Goal: Information Seeking & Learning: Learn about a topic

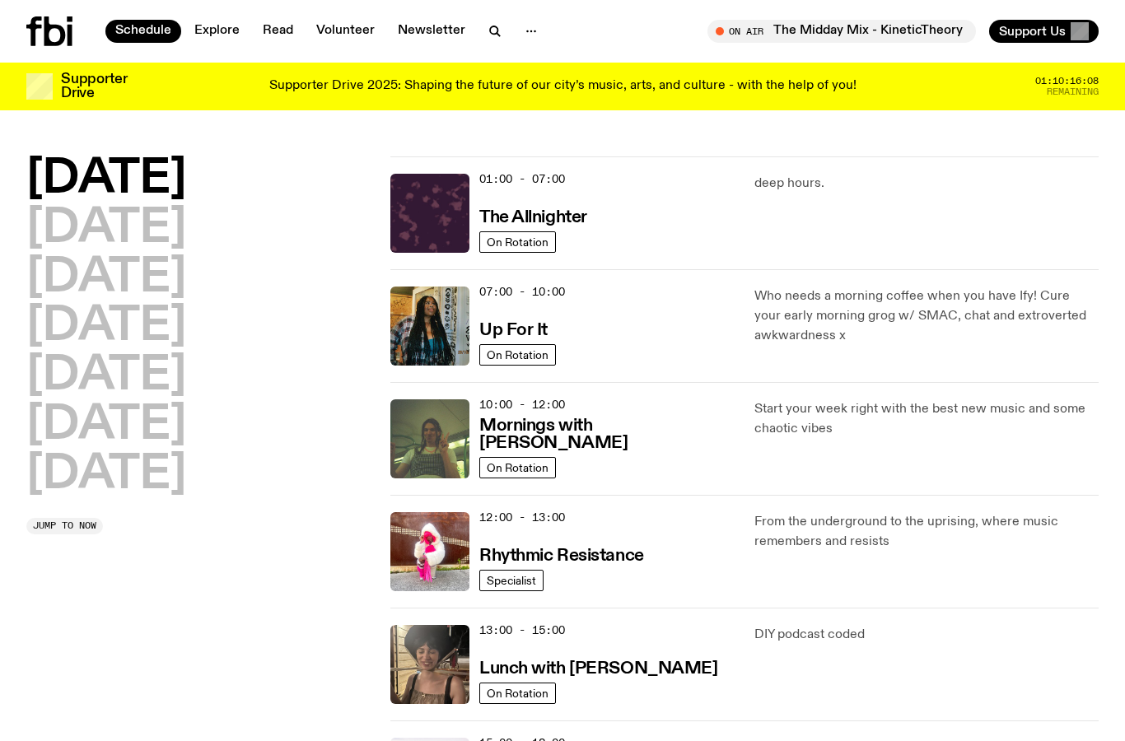
click at [49, 30] on icon at bounding box center [54, 31] width 21 height 30
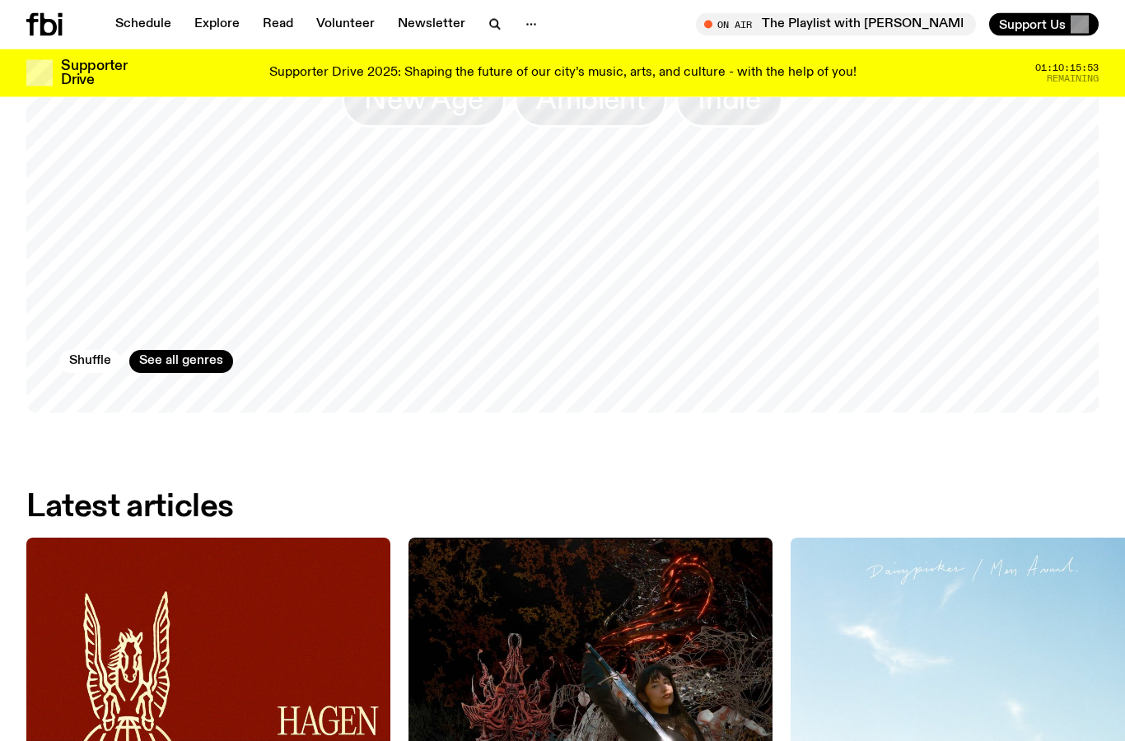
scroll to position [1545, 0]
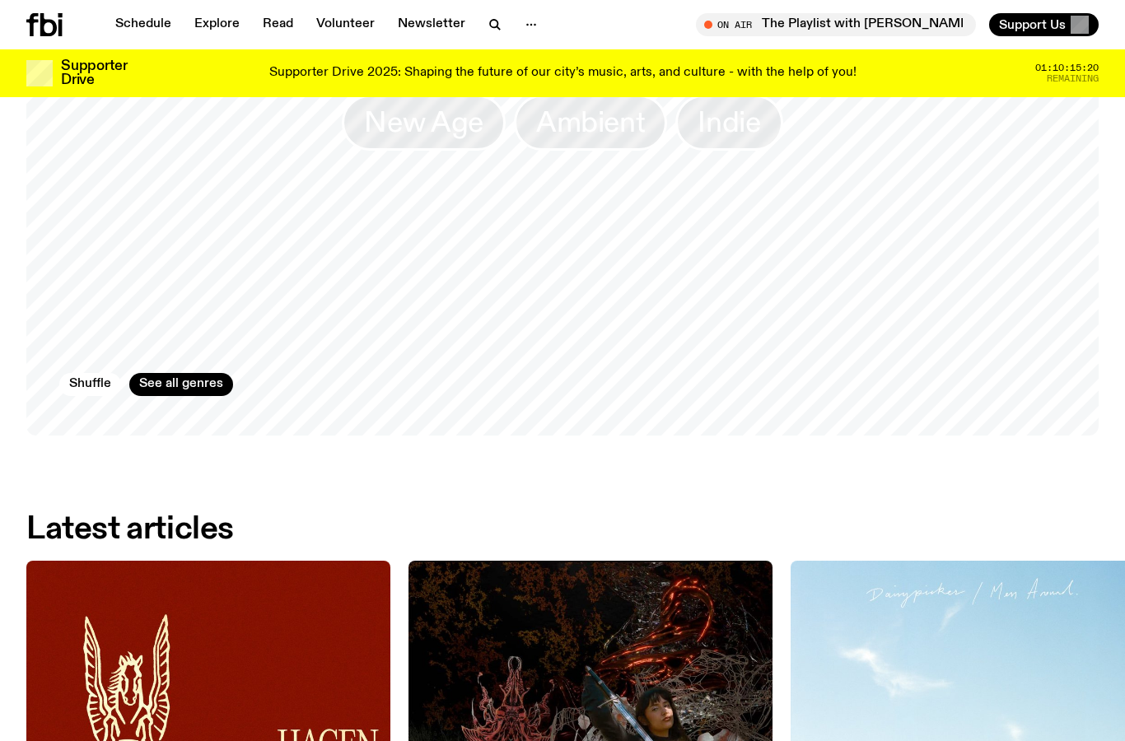
click at [41, 35] on icon at bounding box center [48, 24] width 16 height 23
click at [47, 20] on icon at bounding box center [48, 24] width 16 height 23
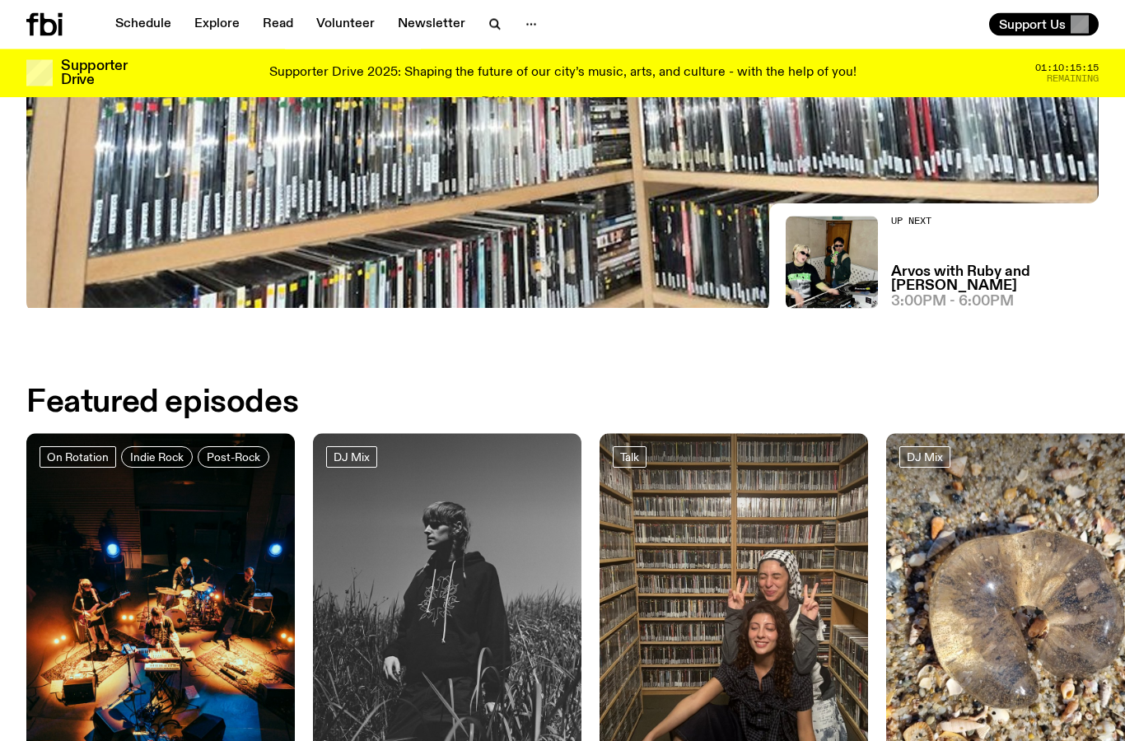
scroll to position [0, 0]
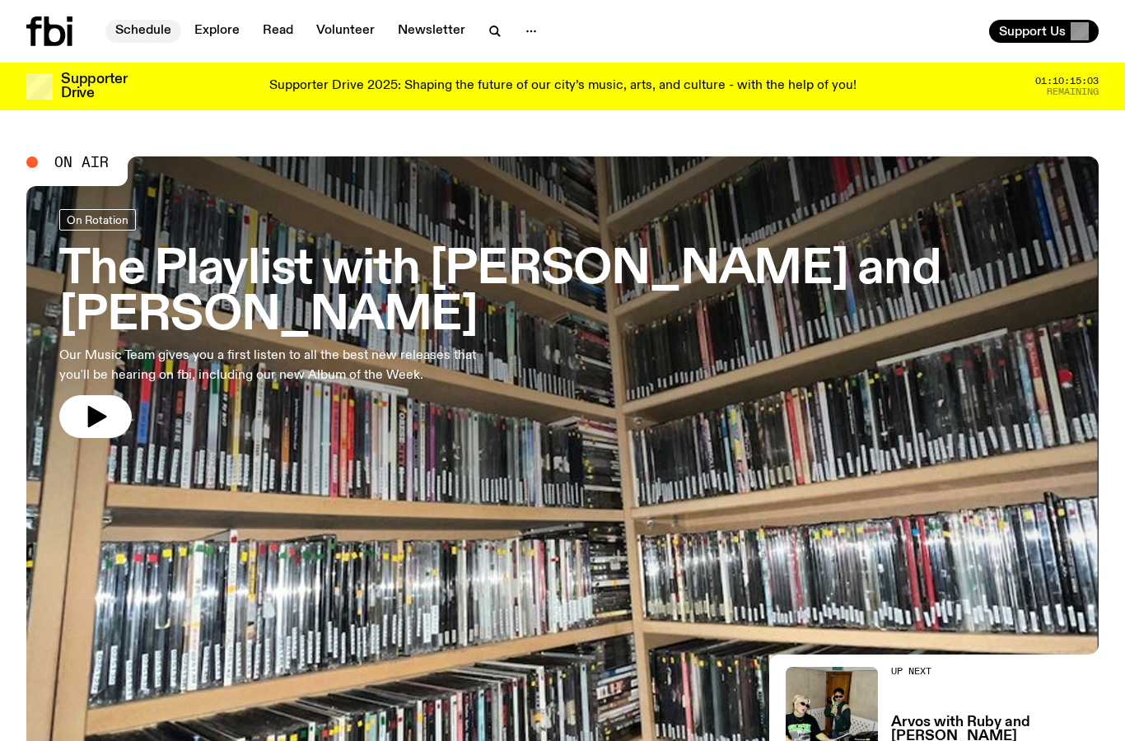
click at [158, 40] on link "Schedule" at bounding box center [143, 31] width 76 height 23
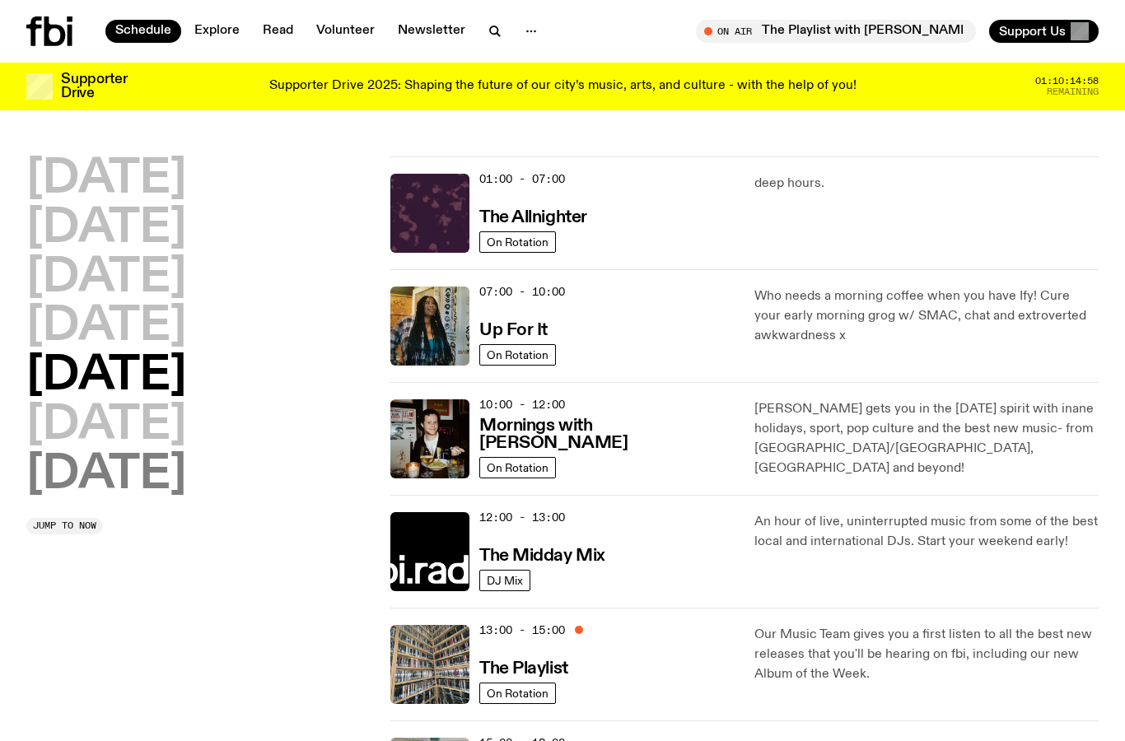
click at [147, 470] on h2 "[DATE]" at bounding box center [106, 475] width 160 height 46
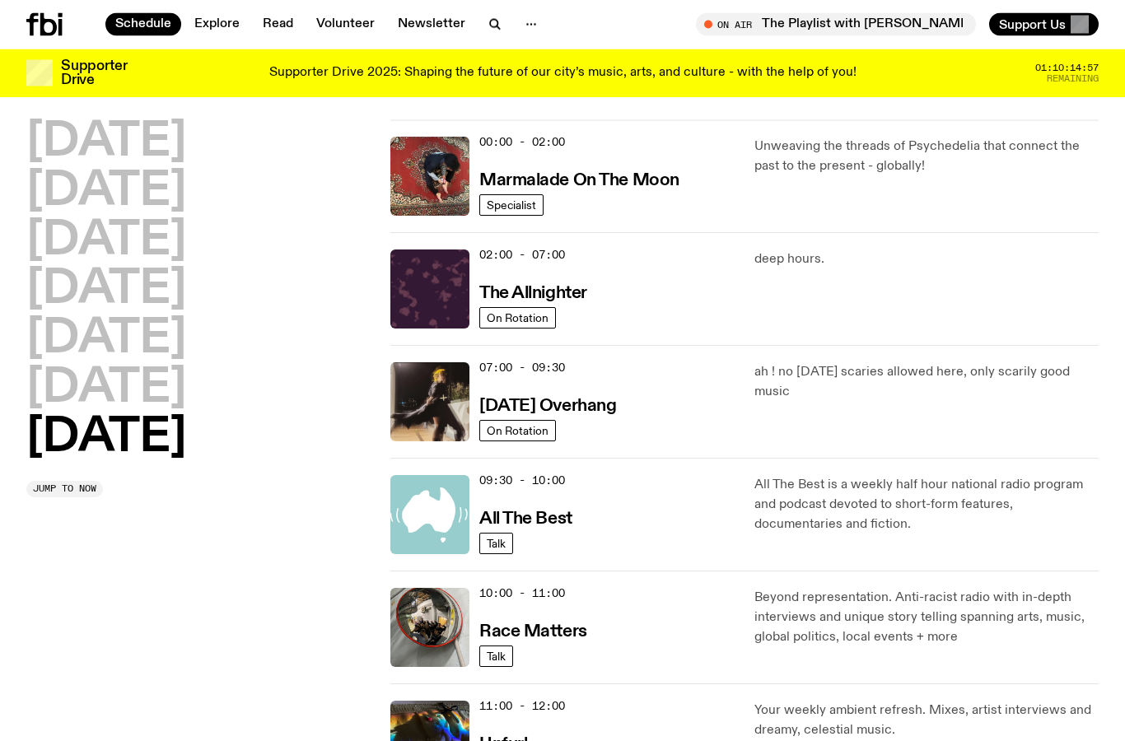
scroll to position [46, 0]
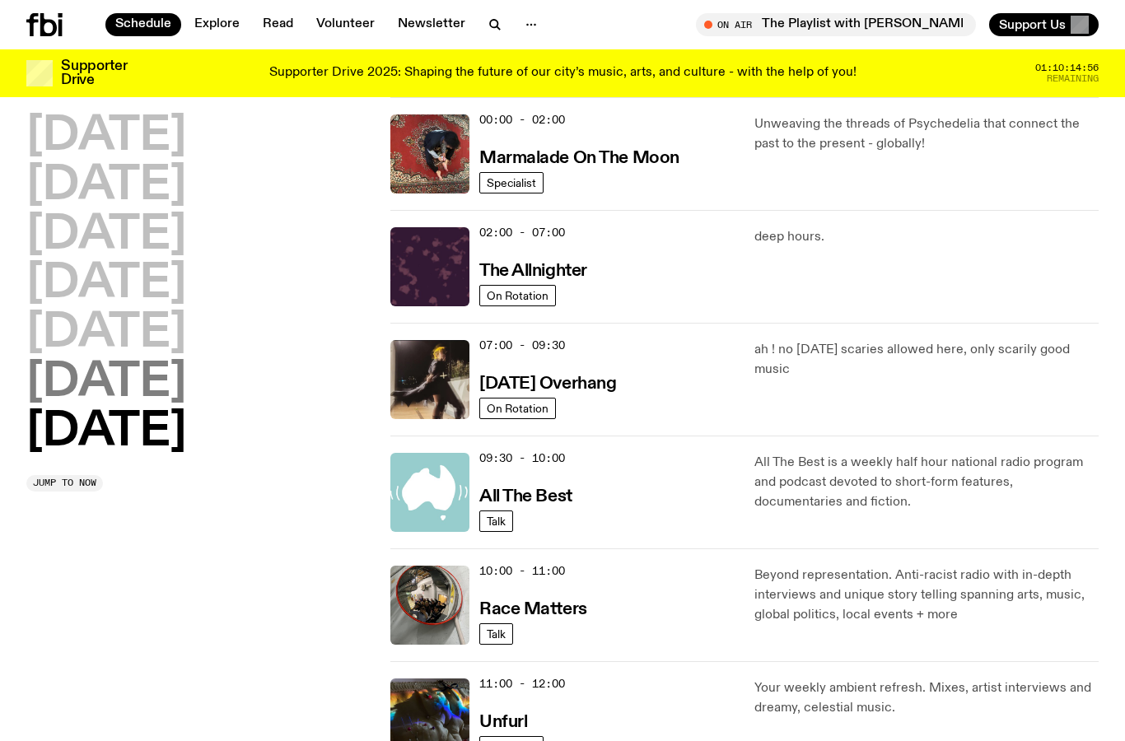
click at [186, 376] on h2 "[DATE]" at bounding box center [106, 383] width 160 height 46
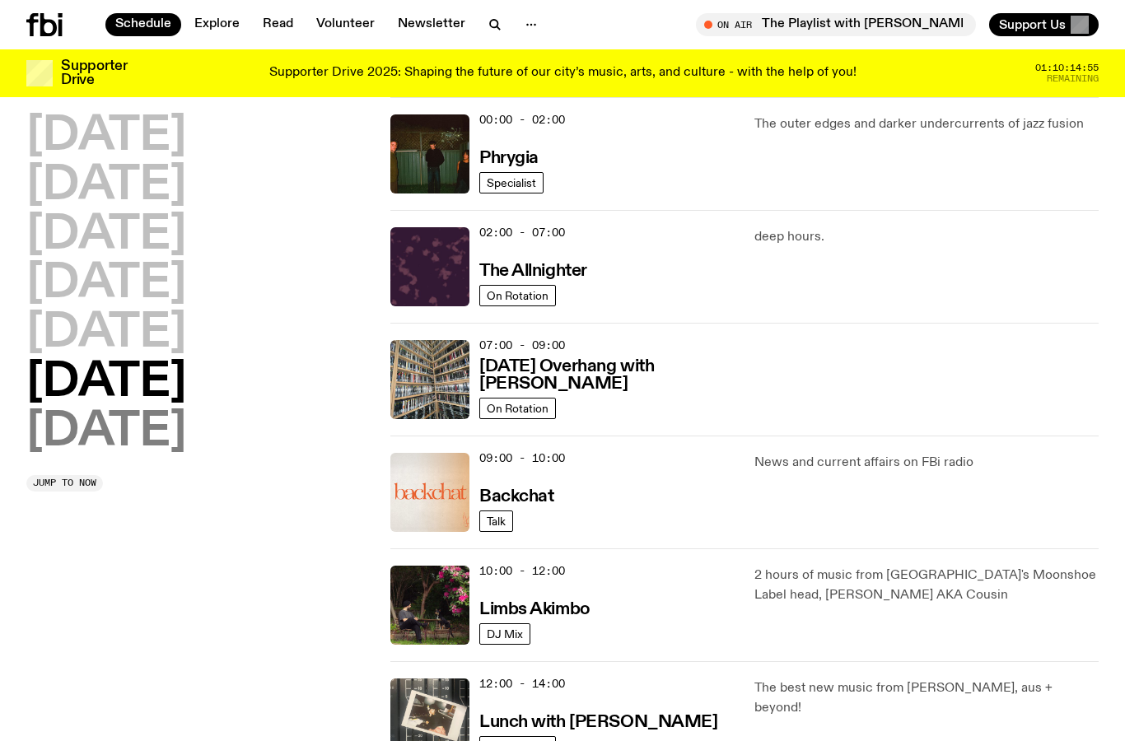
click at [171, 416] on h2 "[DATE]" at bounding box center [106, 432] width 160 height 46
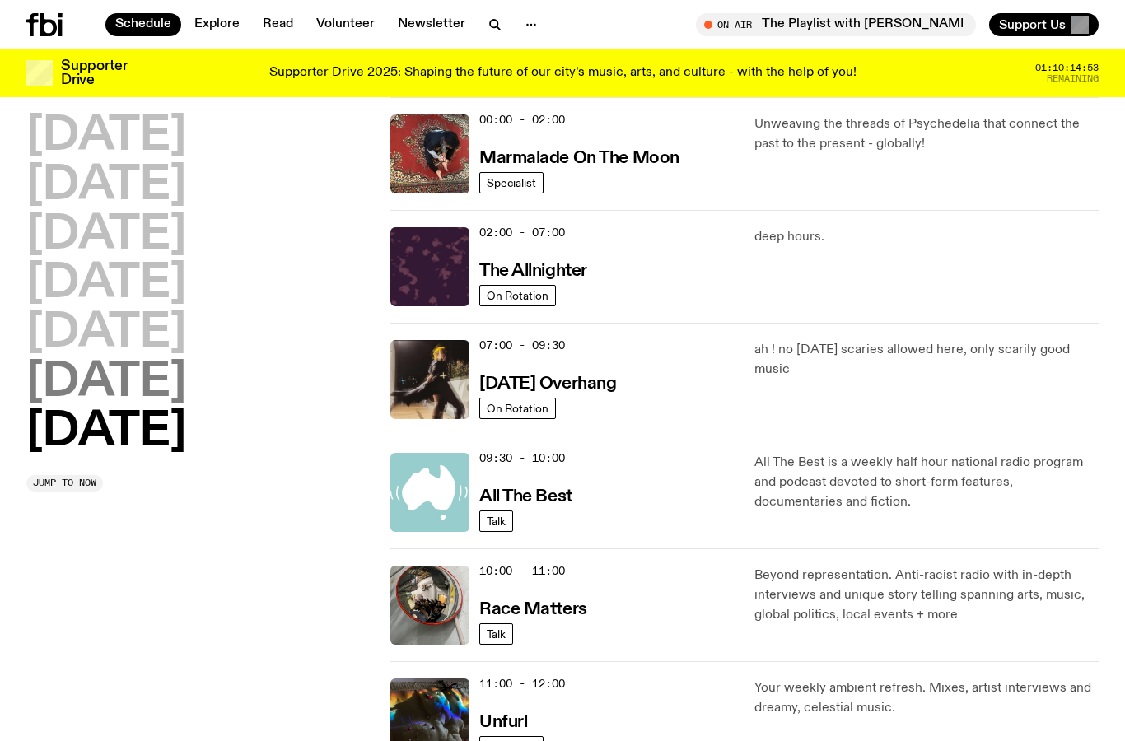
click at [186, 364] on h2 "[DATE]" at bounding box center [106, 383] width 160 height 46
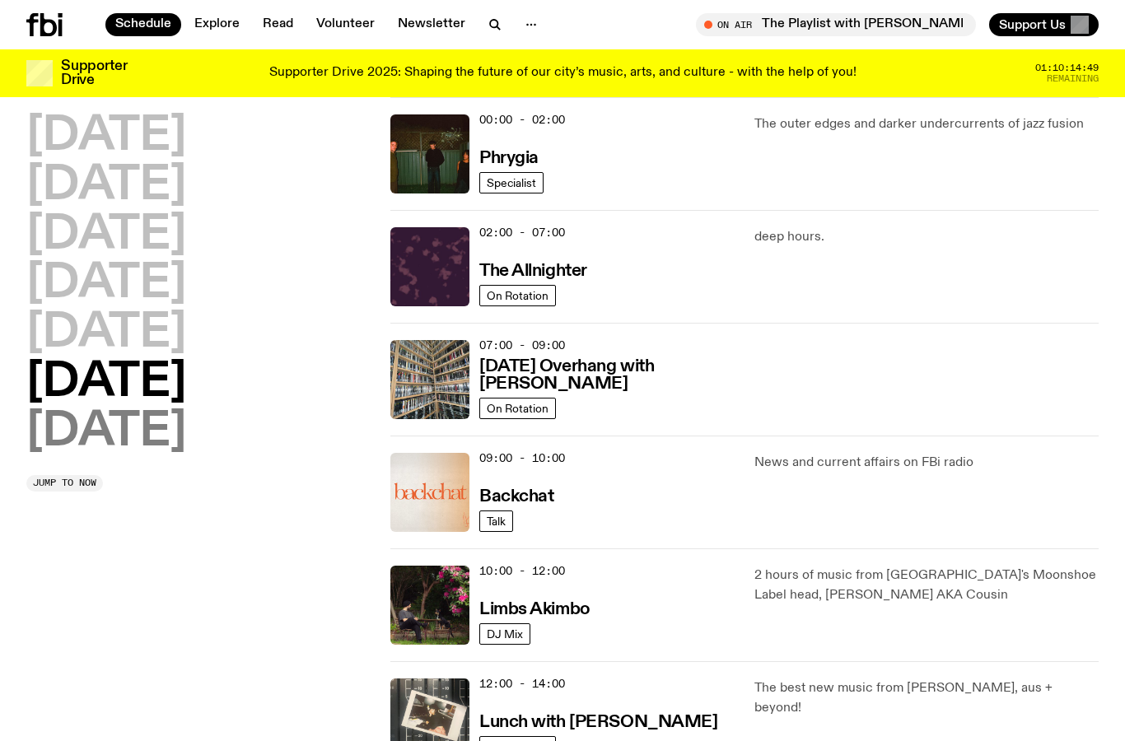
click at [150, 416] on h2 "[DATE]" at bounding box center [106, 432] width 160 height 46
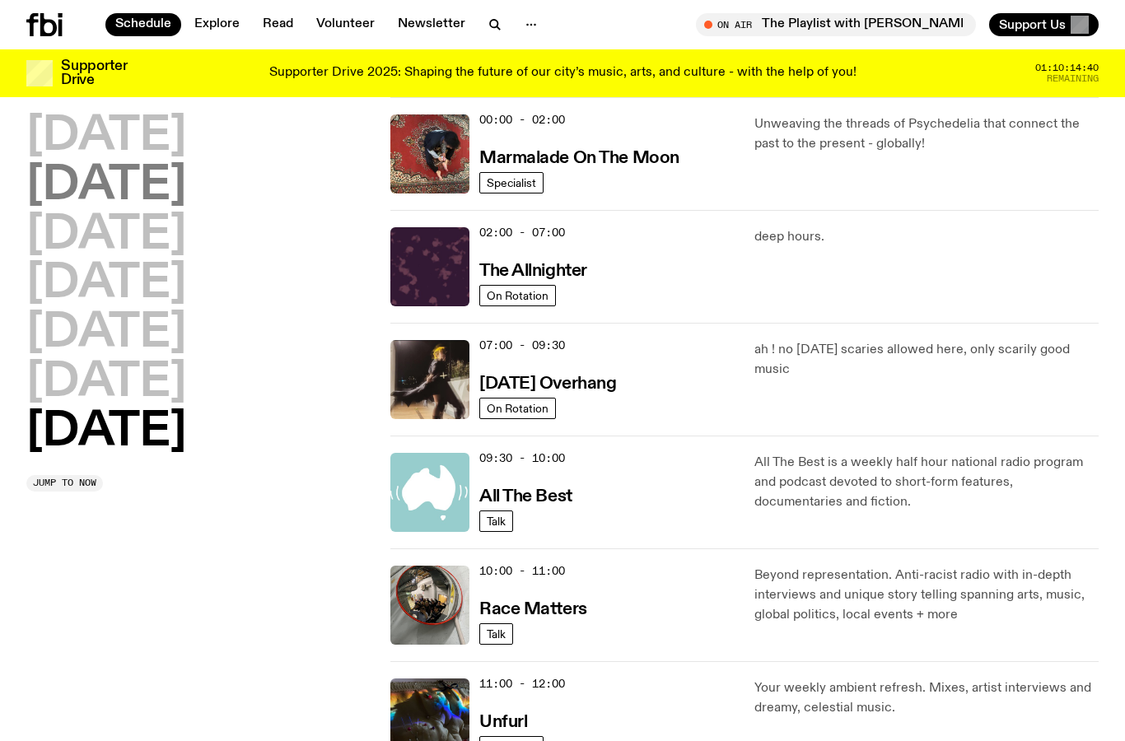
click at [96, 163] on h2 "[DATE]" at bounding box center [106, 186] width 160 height 46
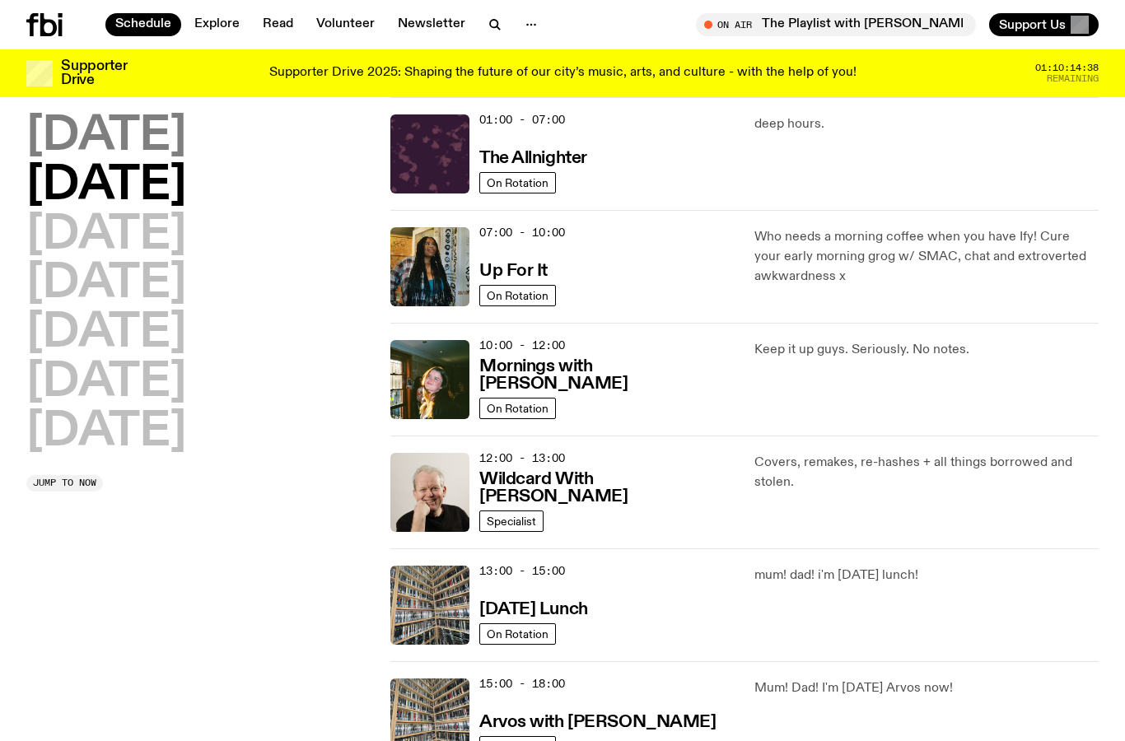
click at [121, 136] on h2 "[DATE]" at bounding box center [106, 137] width 160 height 46
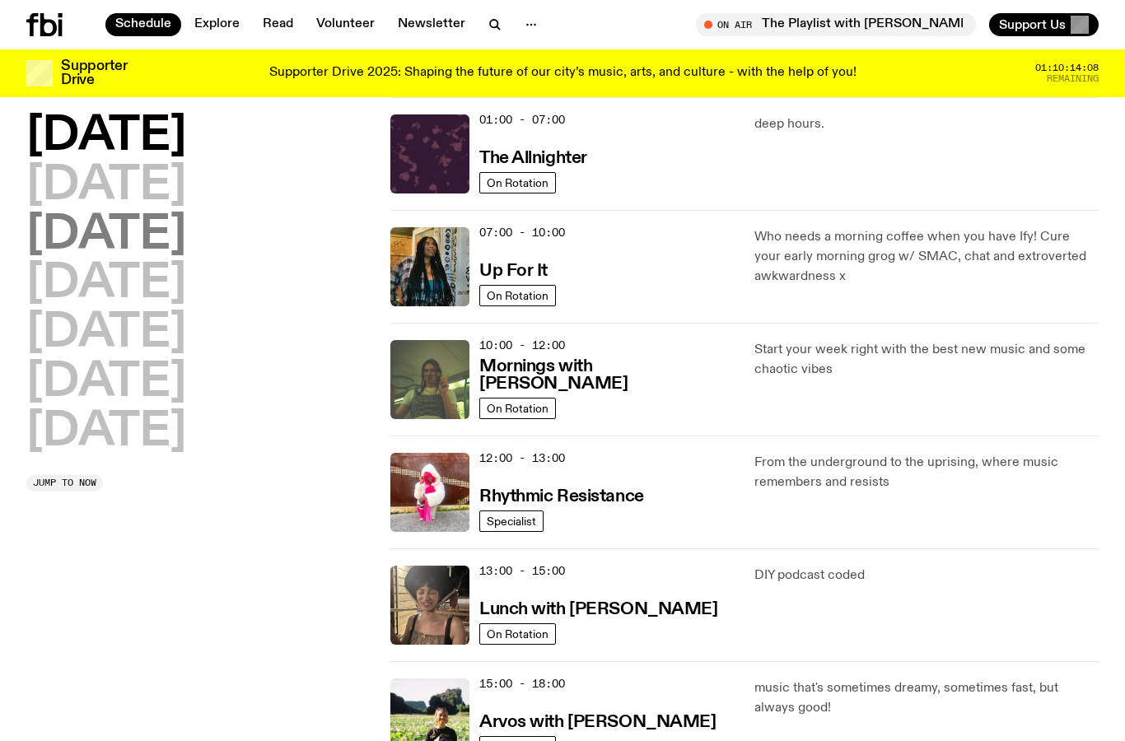
click at [80, 220] on h2 "[DATE]" at bounding box center [106, 236] width 160 height 46
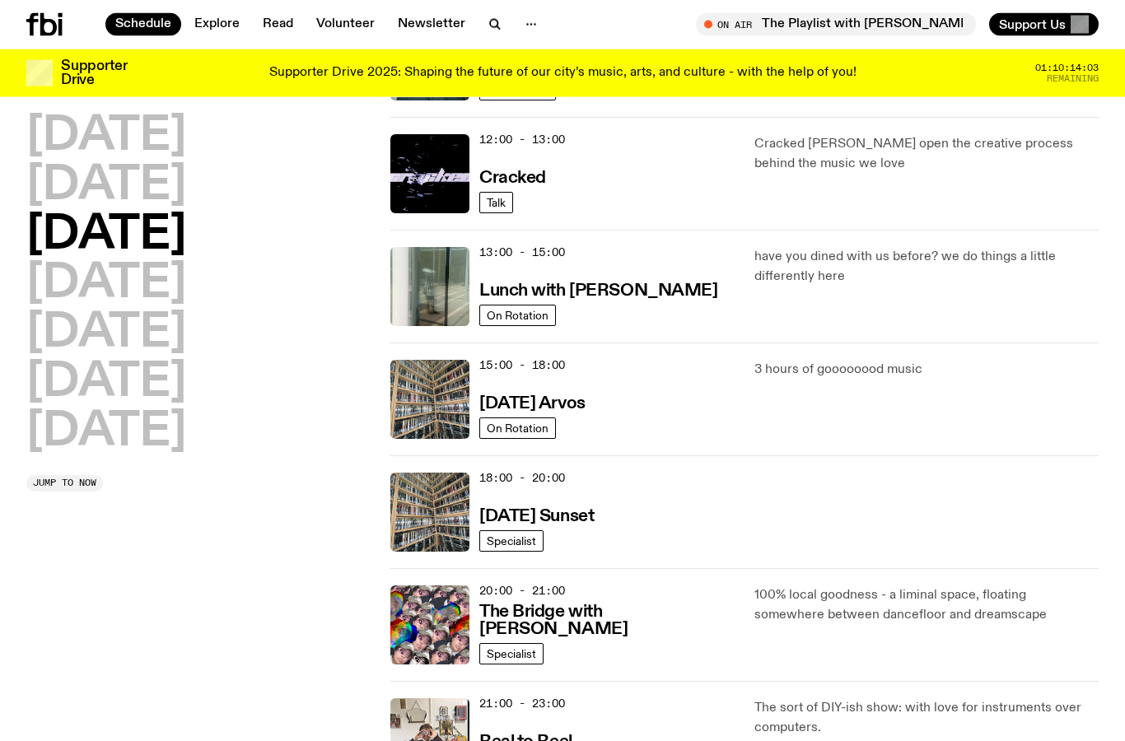
scroll to position [365, 0]
click at [565, 412] on h3 "[DATE] Arvos" at bounding box center [532, 403] width 106 height 17
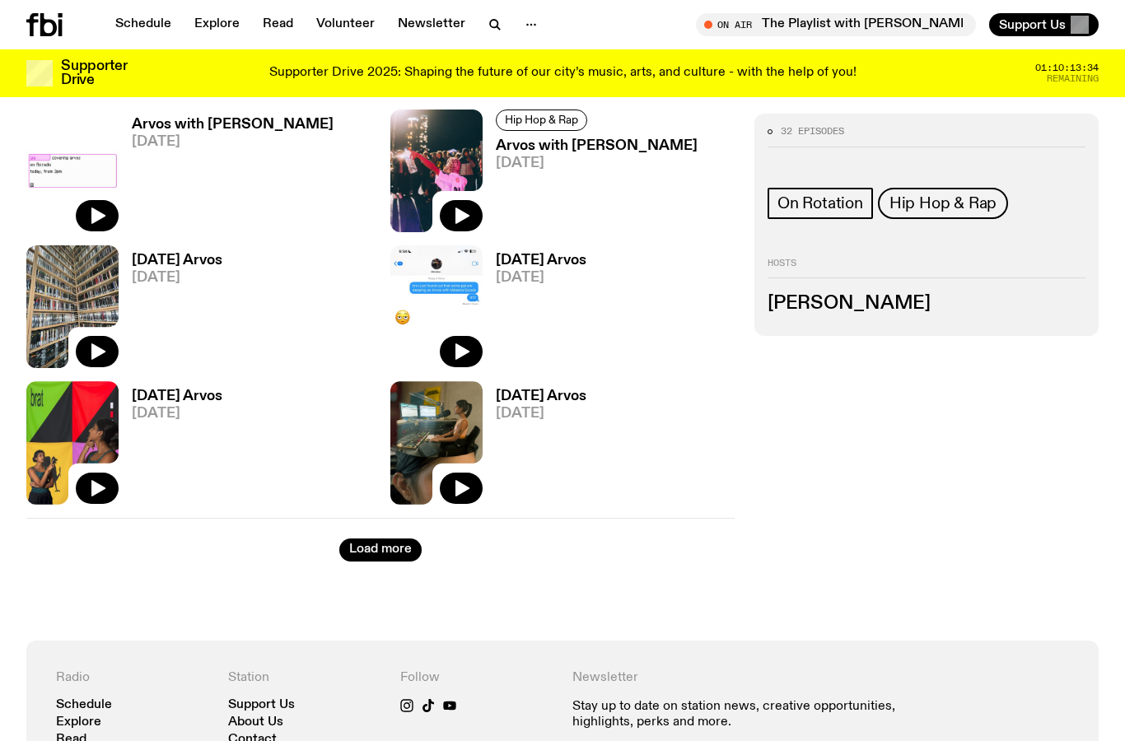
scroll to position [2593, 0]
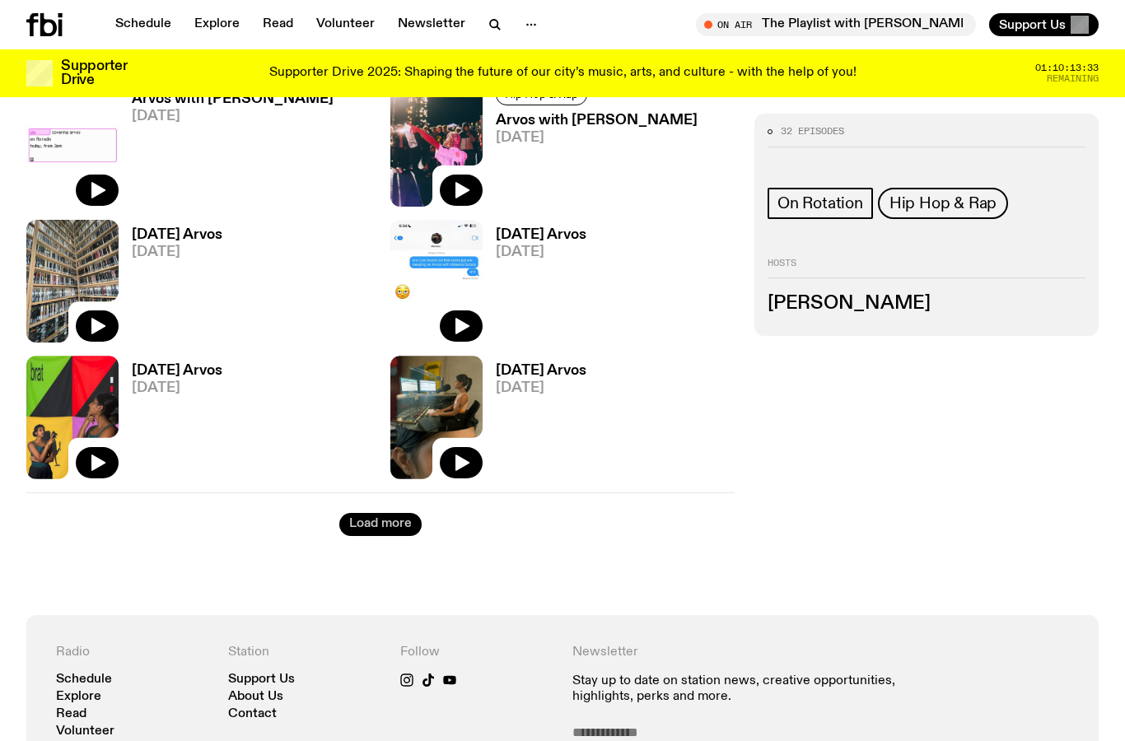
click at [362, 523] on button "Load more" at bounding box center [380, 524] width 82 height 23
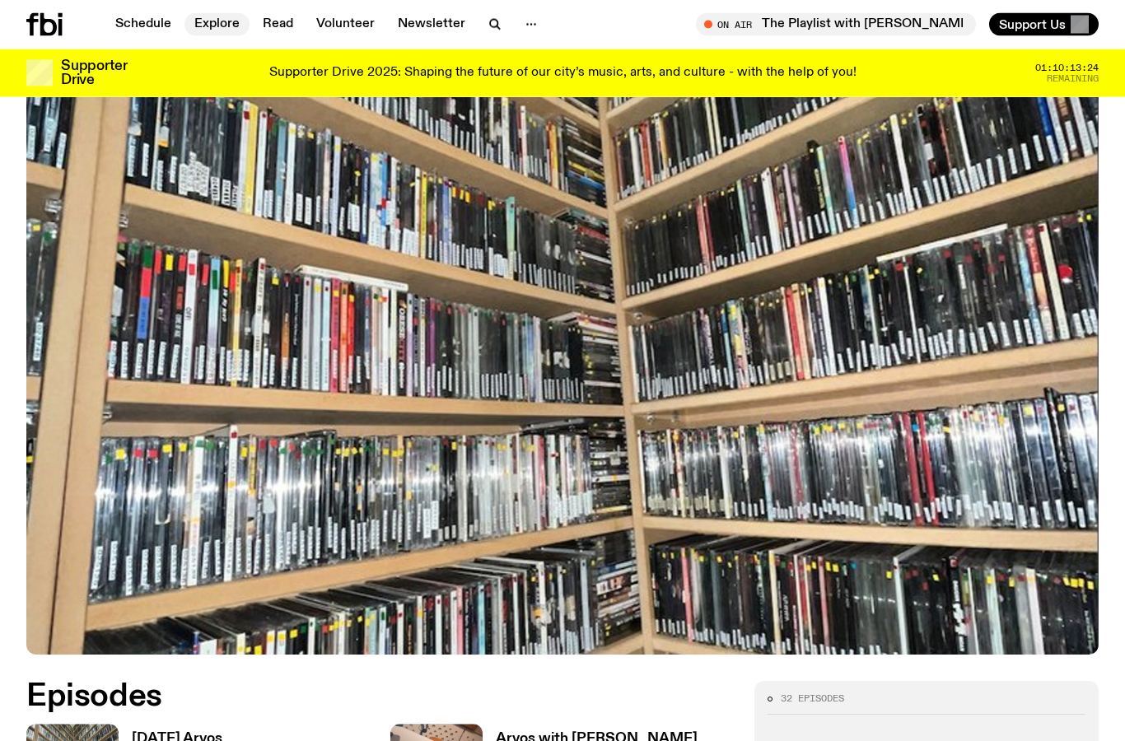
scroll to position [182, 0]
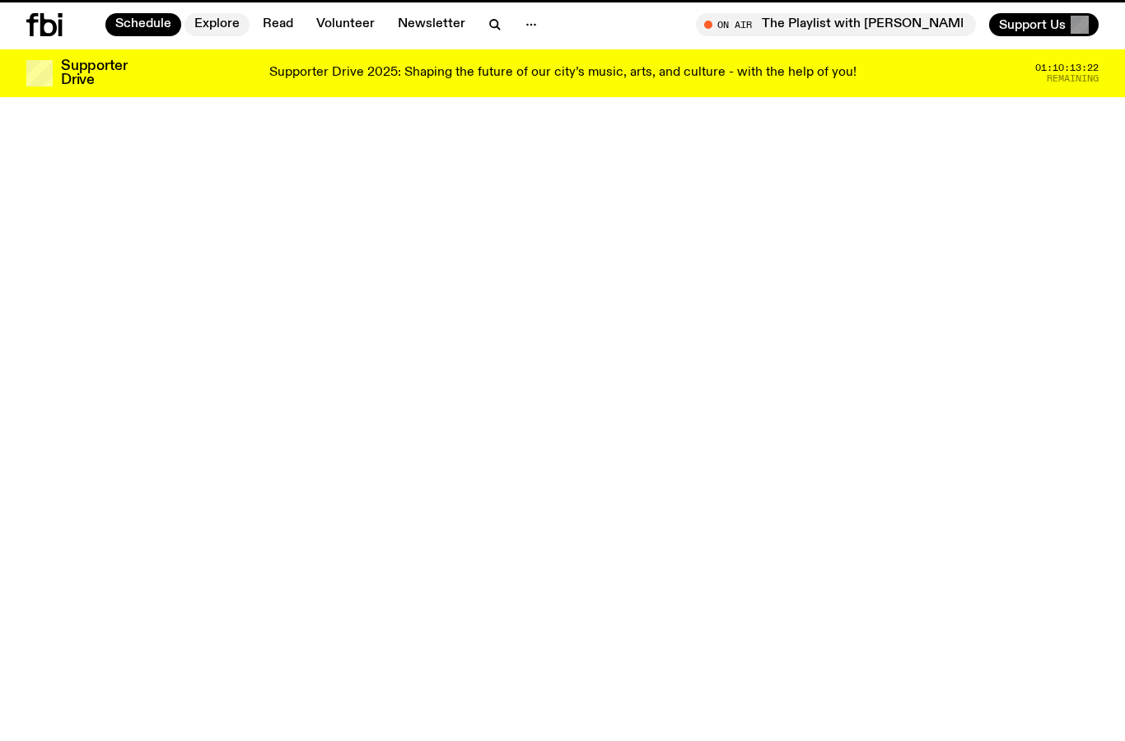
scroll to position [365, 0]
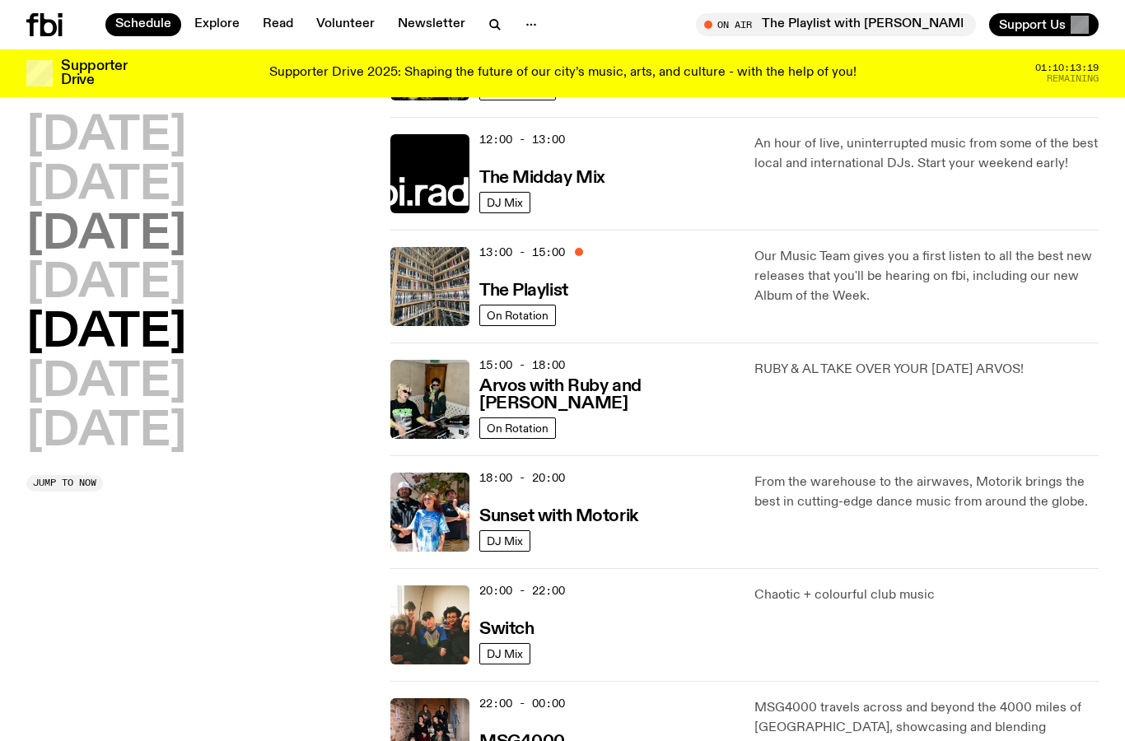
click at [130, 237] on h2 "[DATE]" at bounding box center [106, 236] width 160 height 46
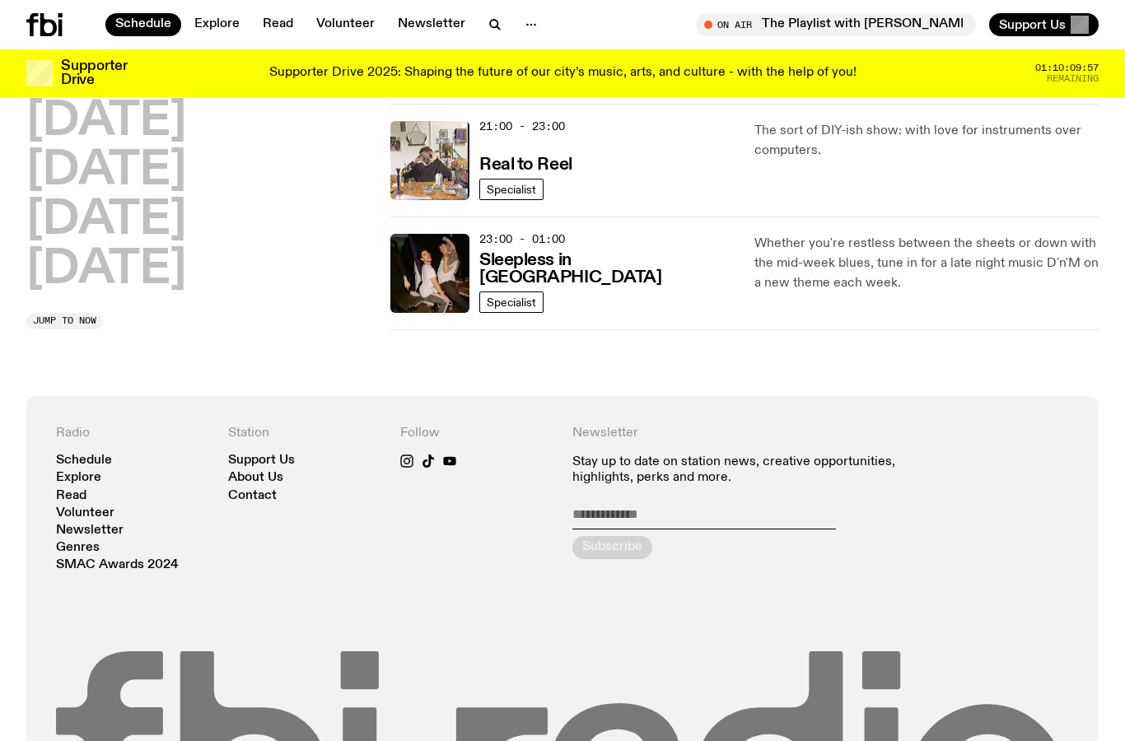
scroll to position [1008, 0]
